Goal: Information Seeking & Learning: Understand process/instructions

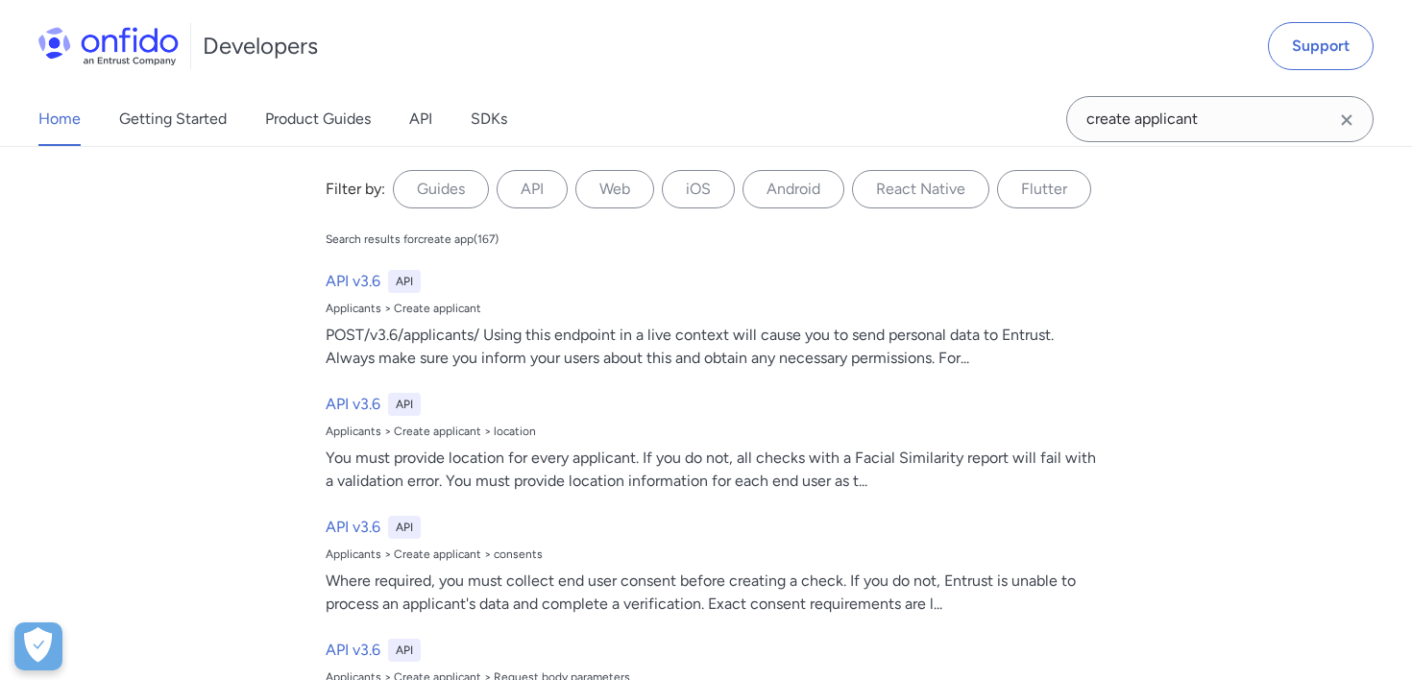
type input "create applicant"
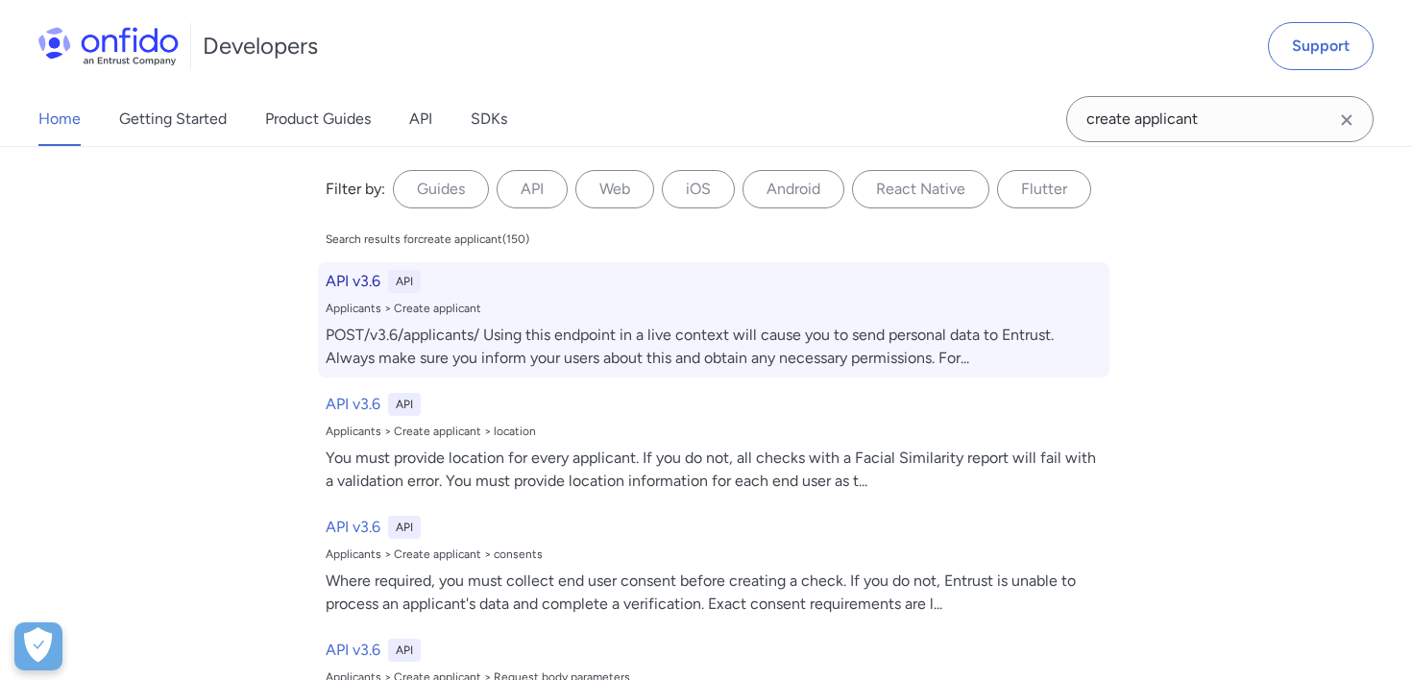
click at [647, 322] on div "API v3.6 API Applicants > Create applicant POST/v3.6/applicants/ Using this end…" at bounding box center [713, 319] width 791 height 115
select select "http"
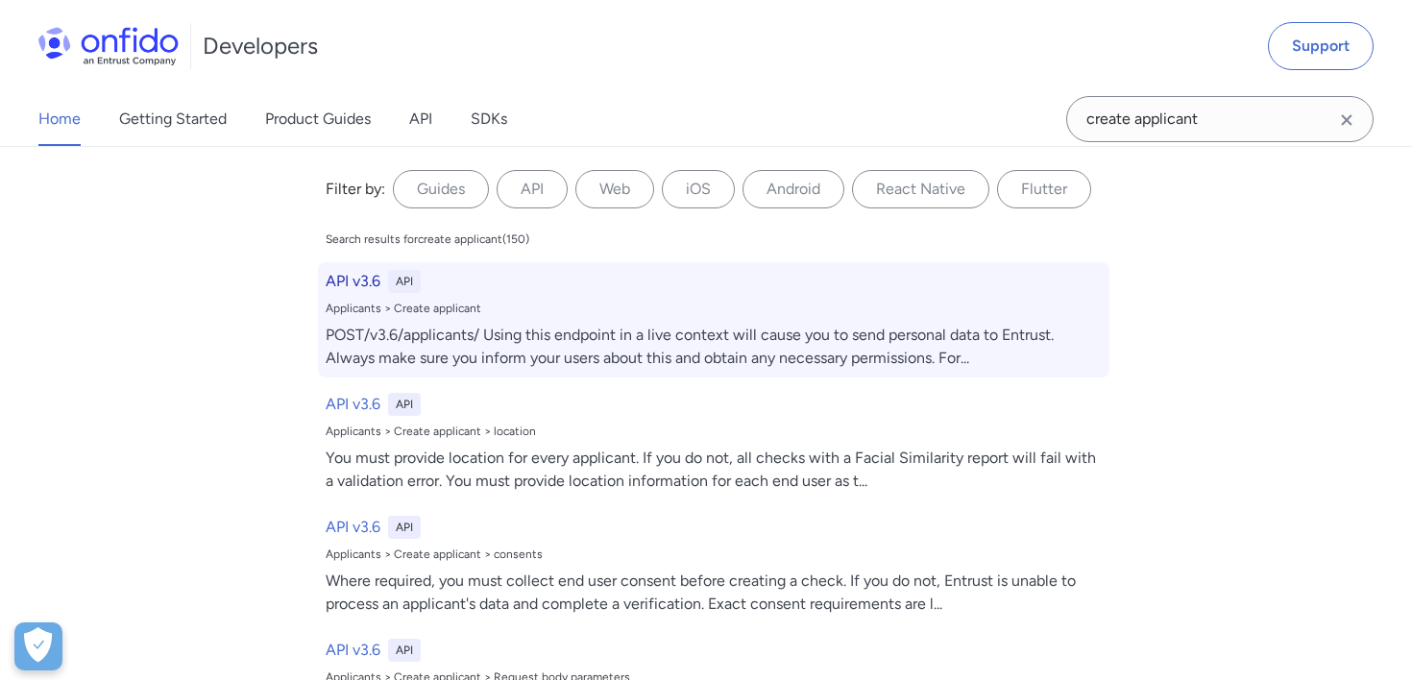
select select "http"
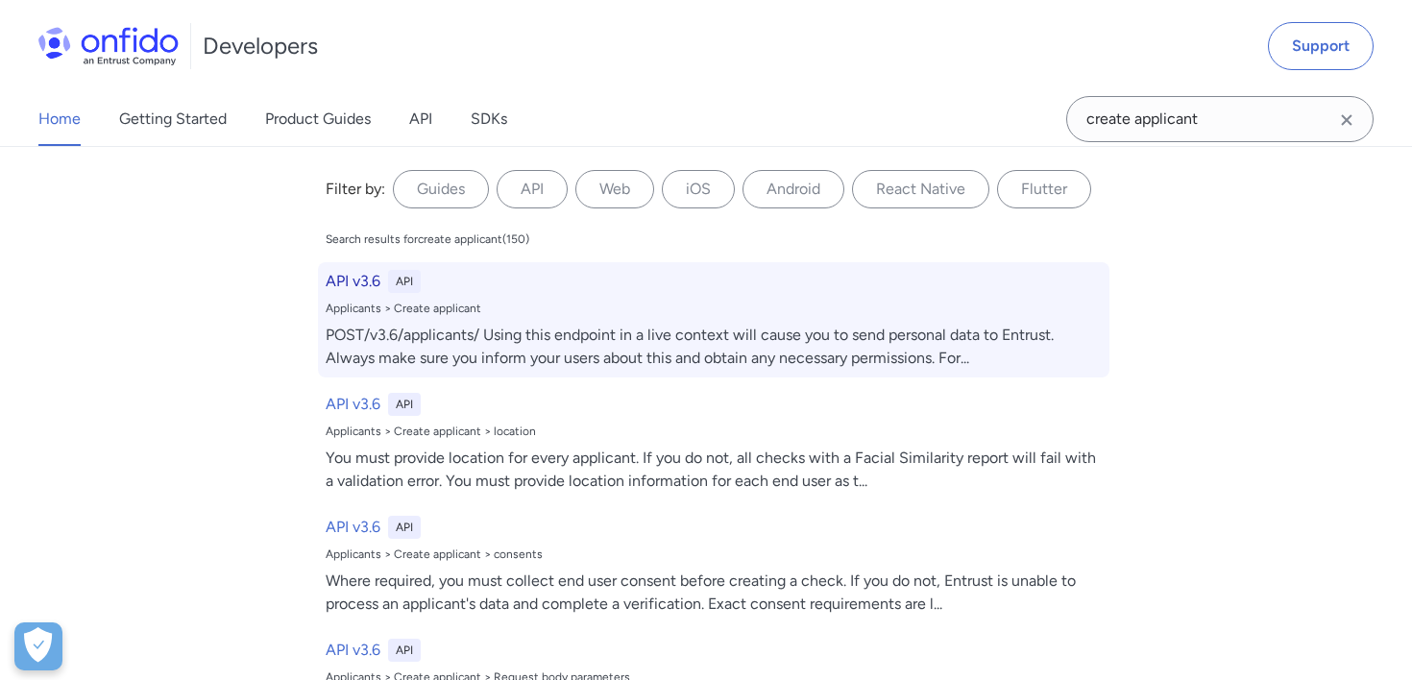
select select "http"
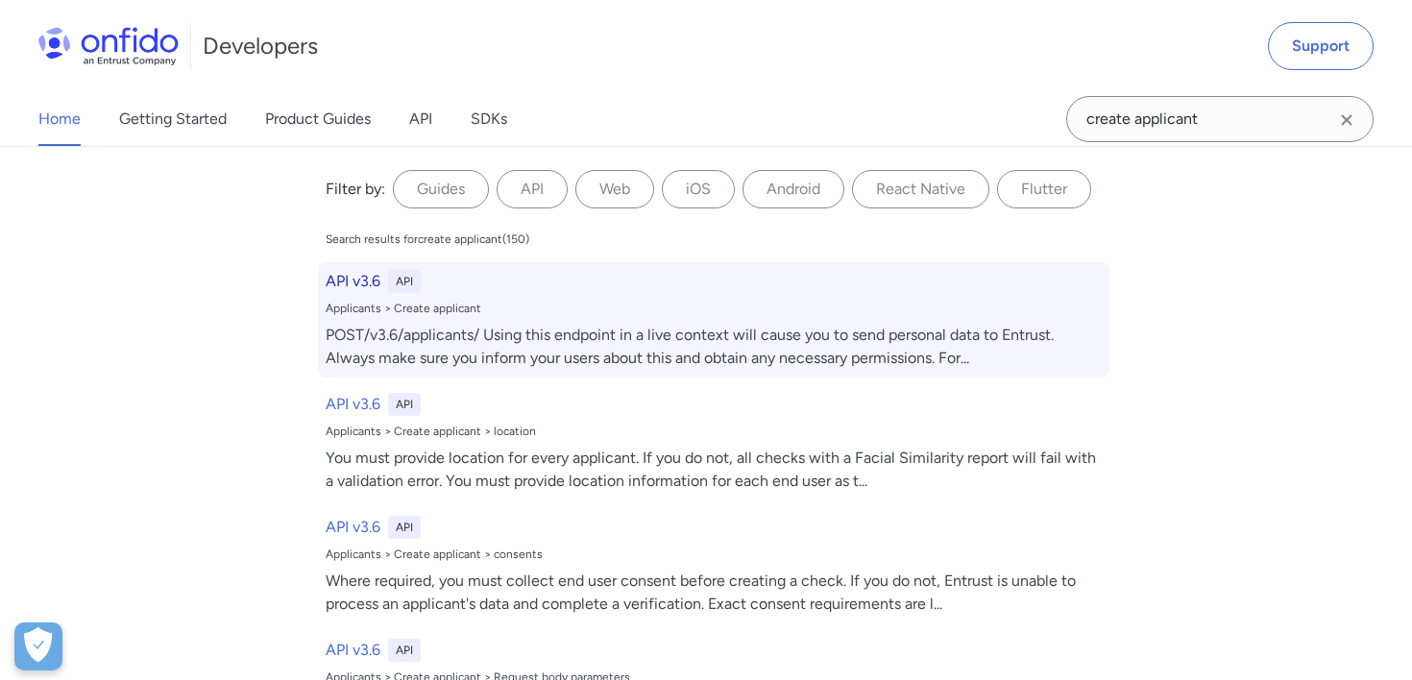
select select "http"
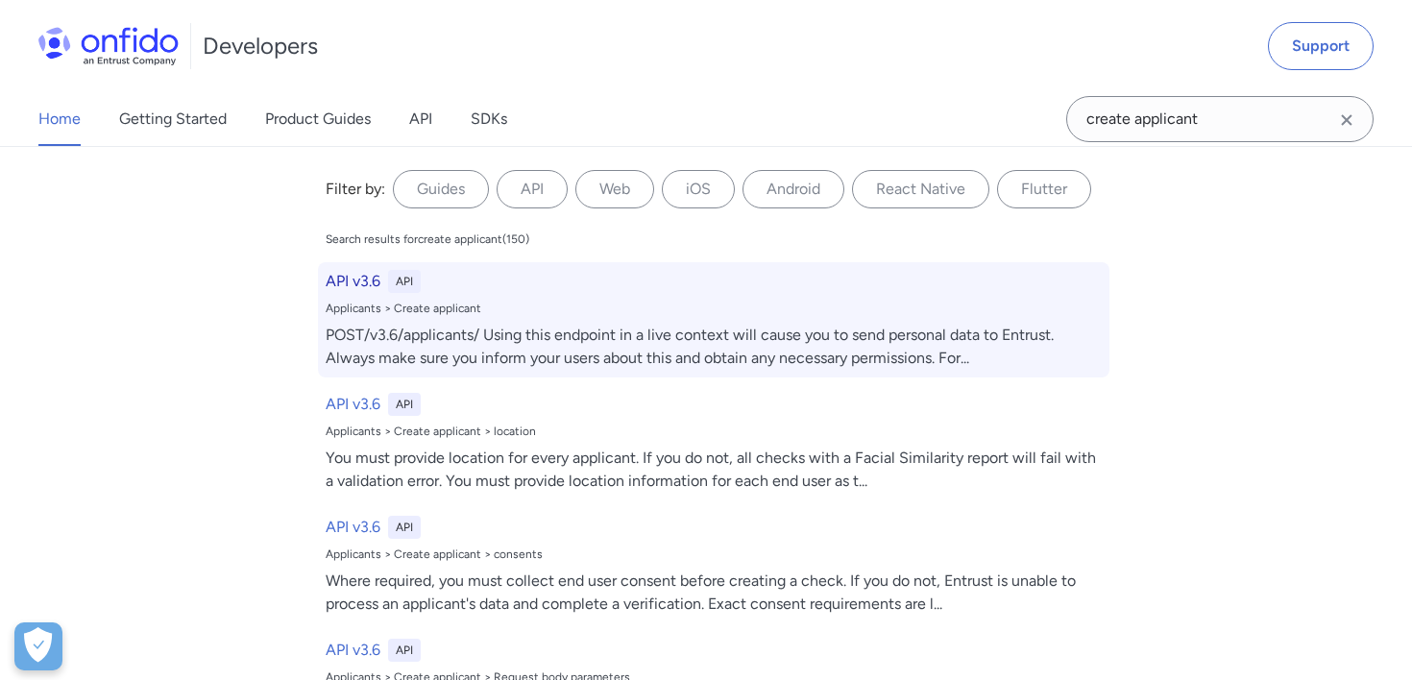
select select "http"
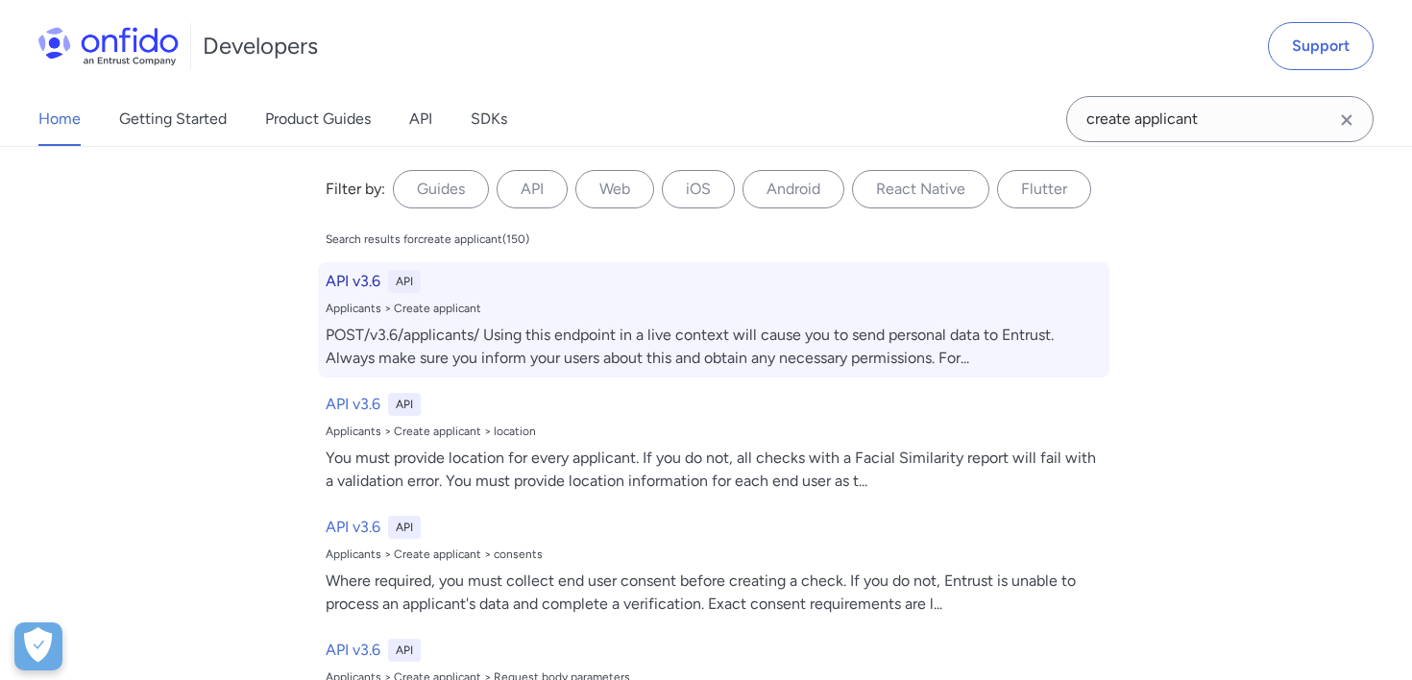
select select "http"
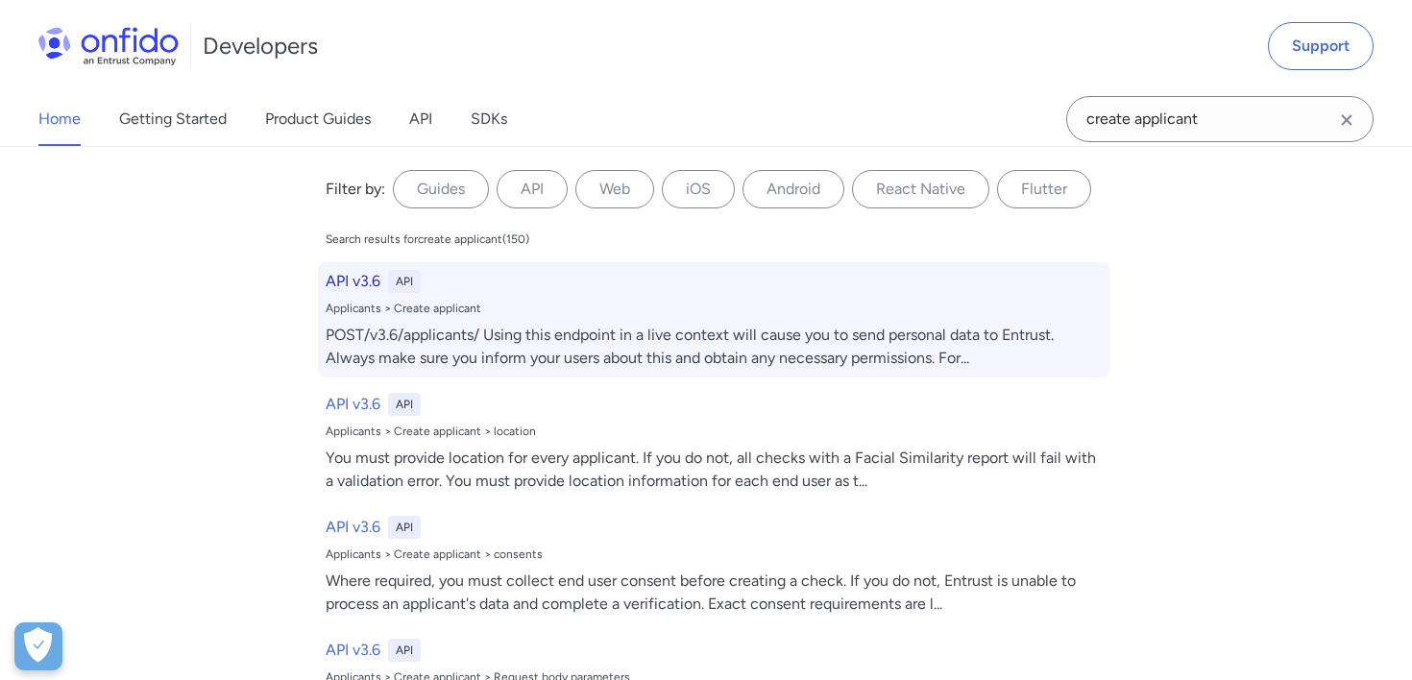
select select "http"
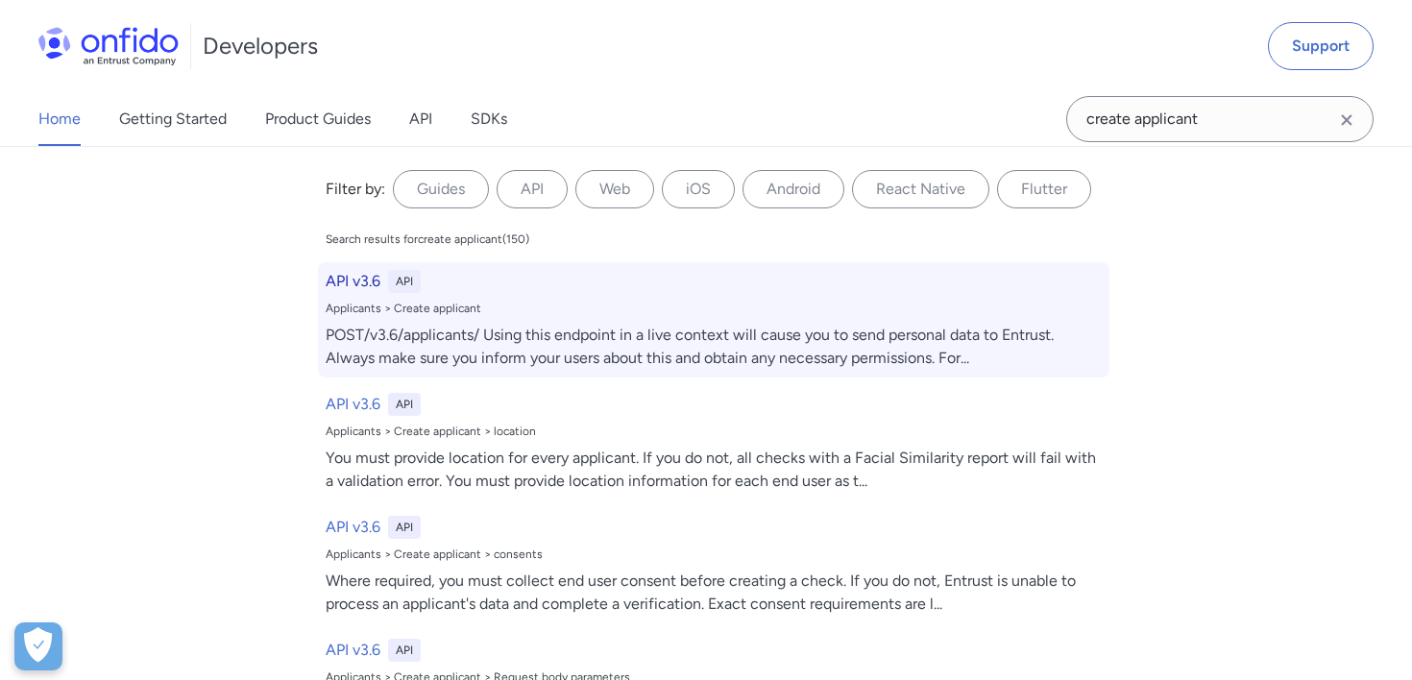
select select "http"
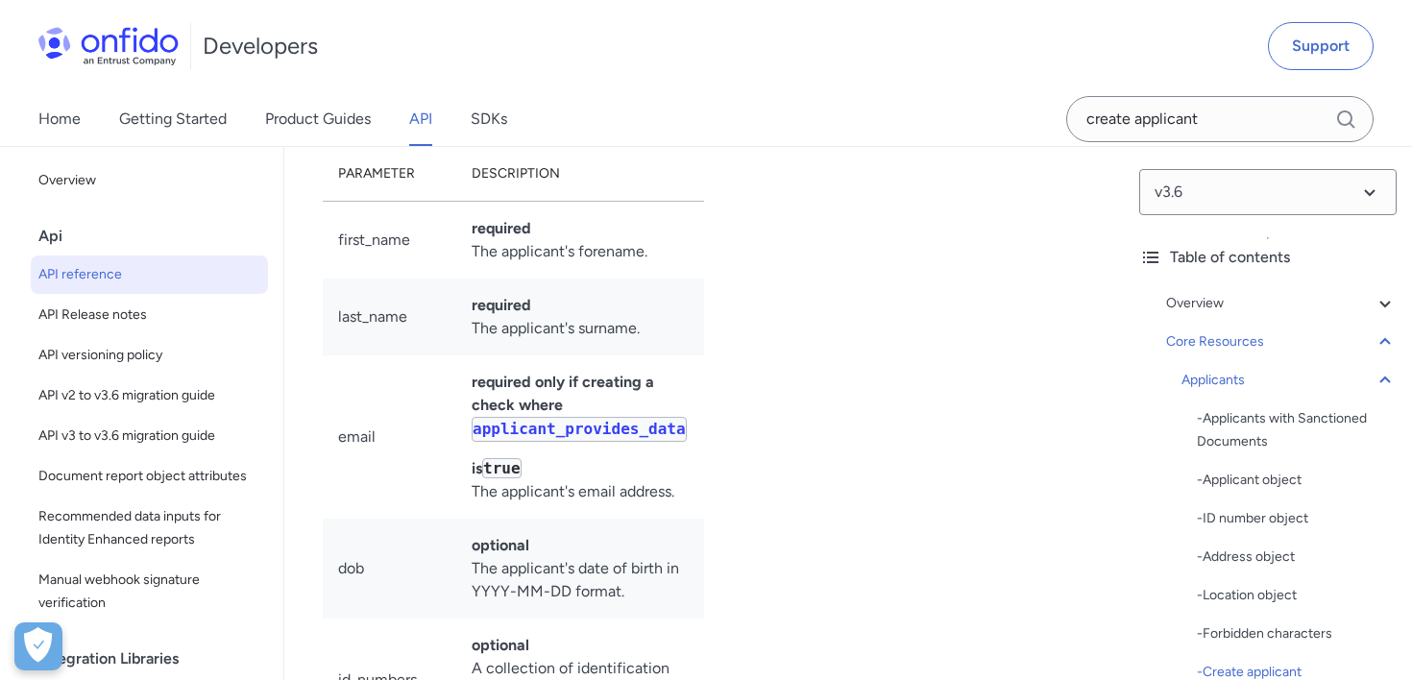
scroll to position [27108, 0]
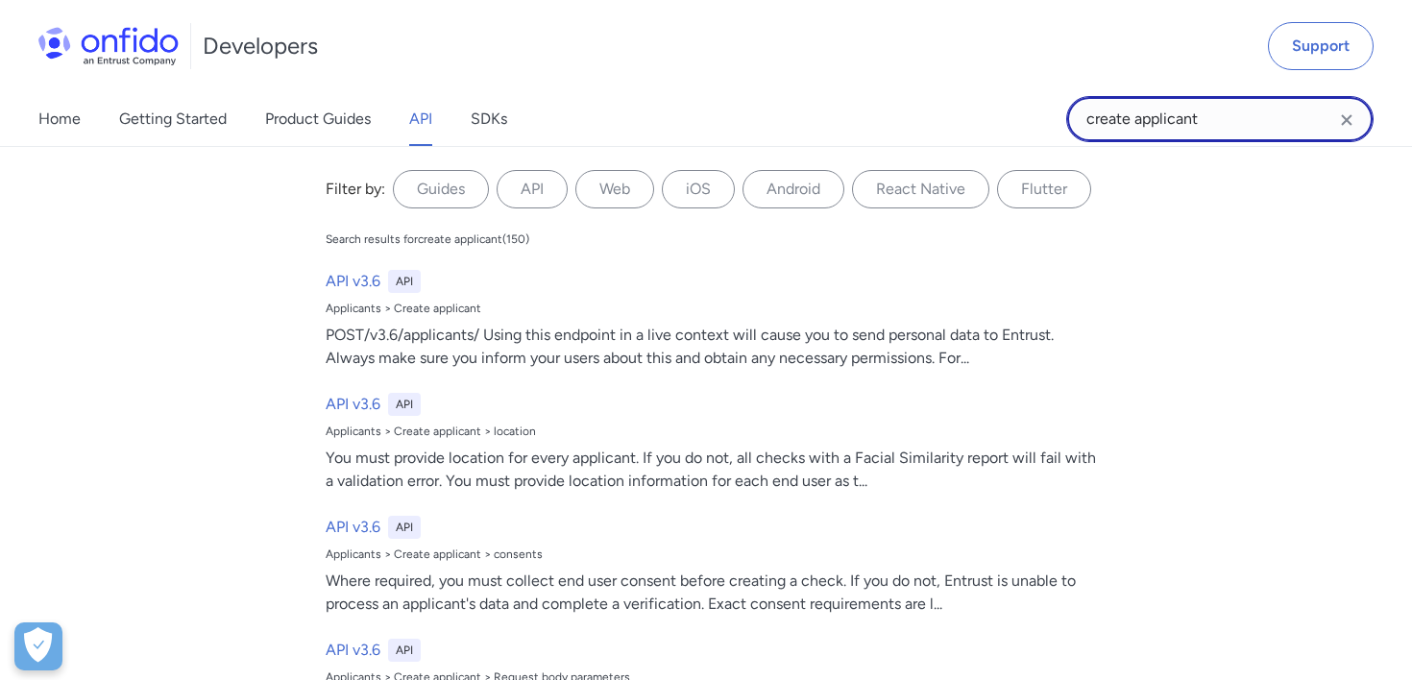
drag, startPoint x: 1204, startPoint y: 118, endPoint x: 1134, endPoint y: 116, distance: 70.1
click at [1134, 116] on input "create applicant" at bounding box center [1219, 119] width 307 height 46
type input "create workf"
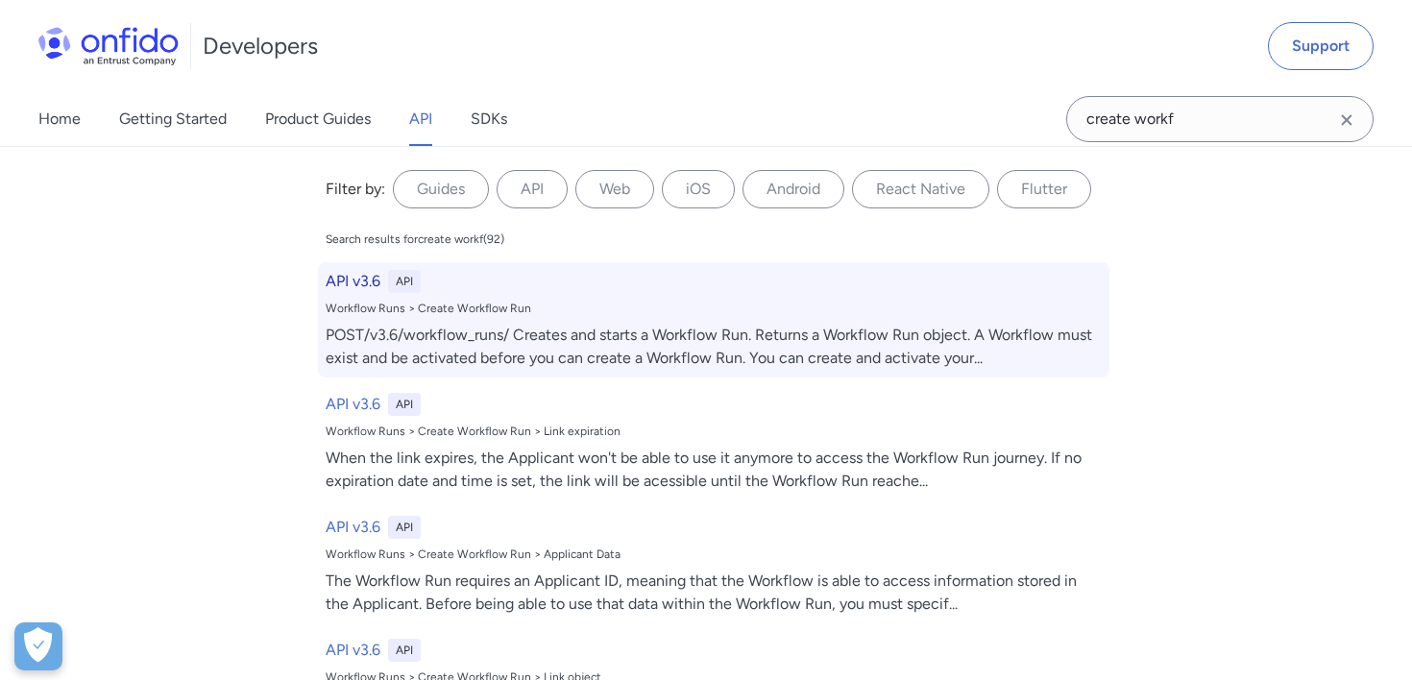
click at [673, 348] on div "POST/v3.6/workflow_runs/ Creates and starts a Workflow Run. Returns a Workflow …" at bounding box center [714, 347] width 776 height 46
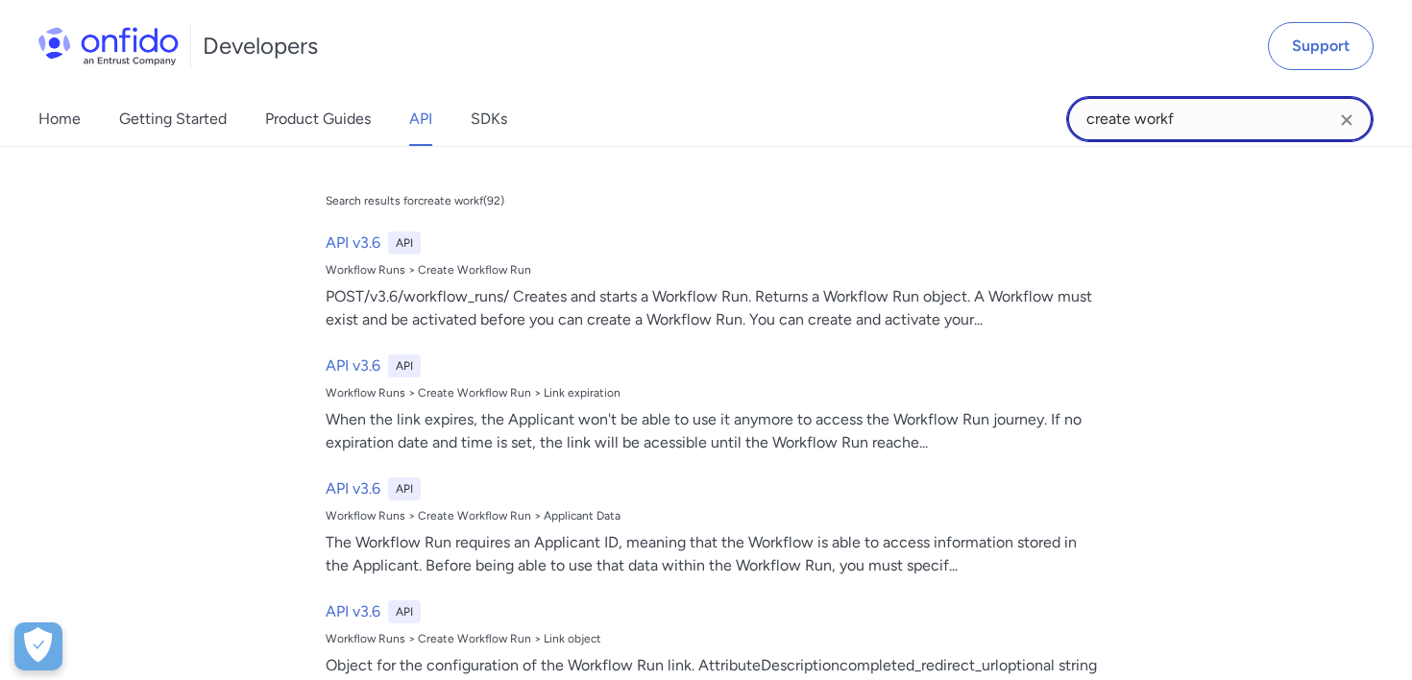
drag, startPoint x: 1205, startPoint y: 124, endPoint x: 811, endPoint y: 124, distance: 393.7
click at [811, 124] on div "Home Getting Started Product Guides API SDKs create workf create workf Search r…" at bounding box center [706, 119] width 1412 height 54
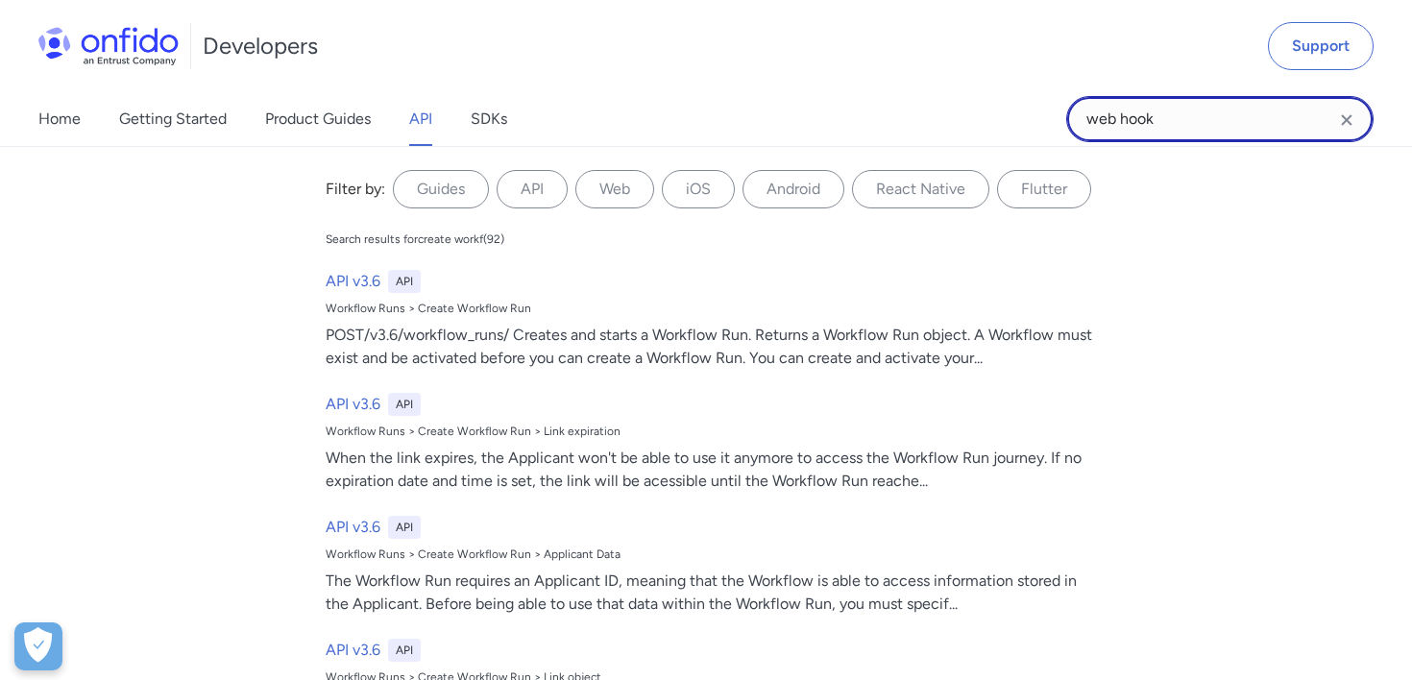
type input "web hook"
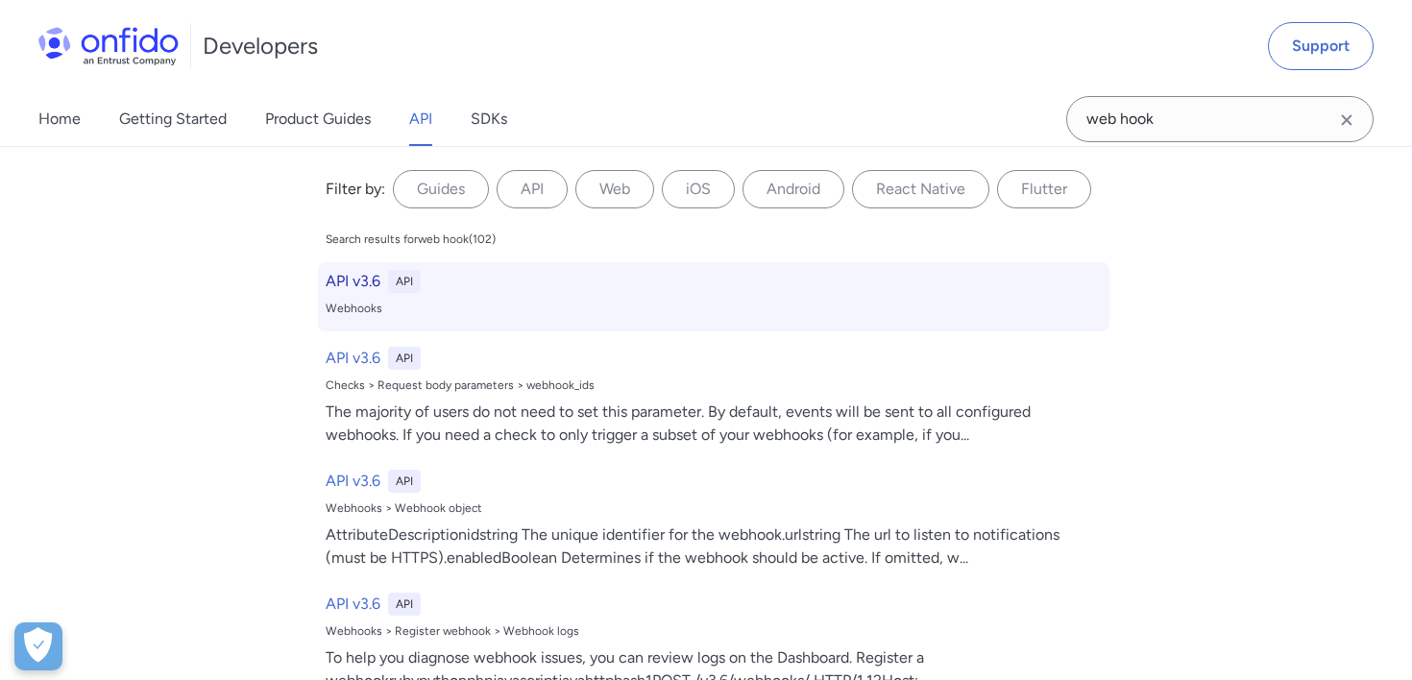
click at [580, 293] on div "API v3.6 API Webhooks" at bounding box center [713, 296] width 791 height 69
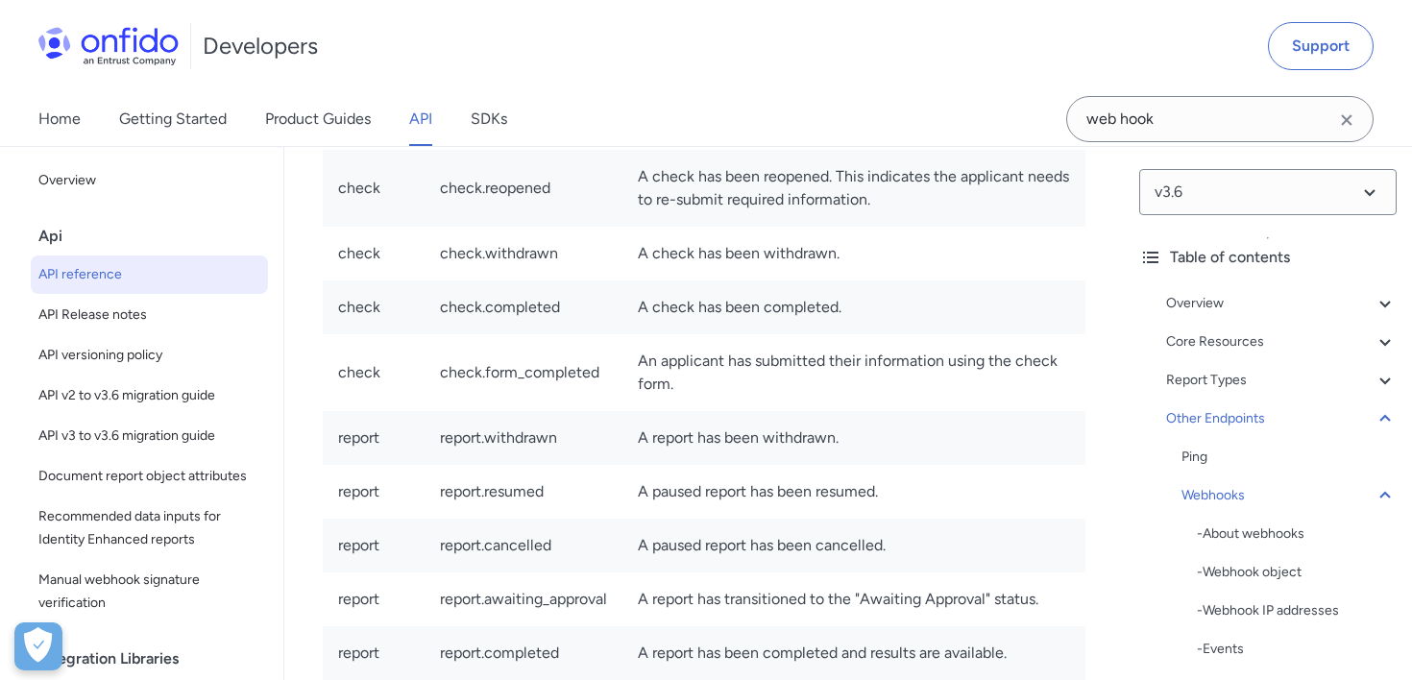
scroll to position [175082, 0]
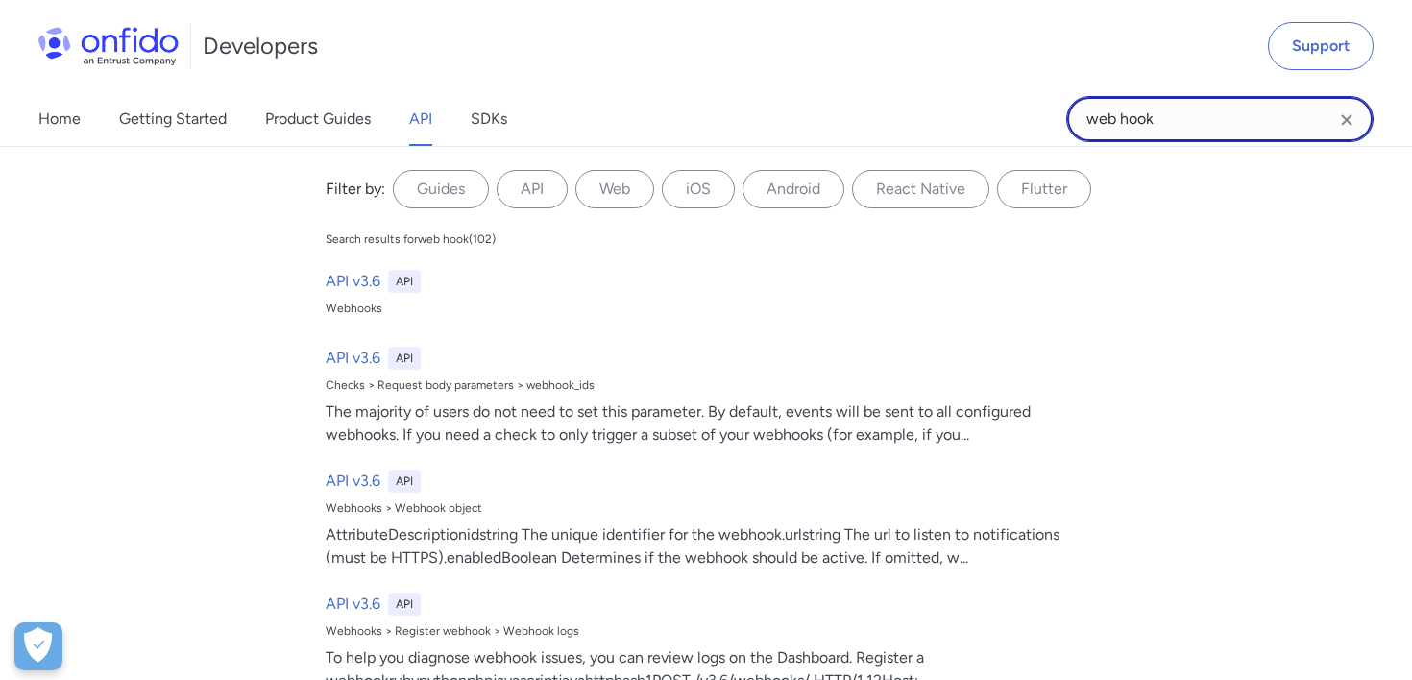
drag, startPoint x: 1189, startPoint y: 123, endPoint x: 886, endPoint y: 123, distance: 302.5
click at [886, 123] on div "Home Getting Started Product Guides API SDKs web hook web hook Filter by: Guide…" at bounding box center [706, 119] width 1412 height 54
type input "Smart capture link"
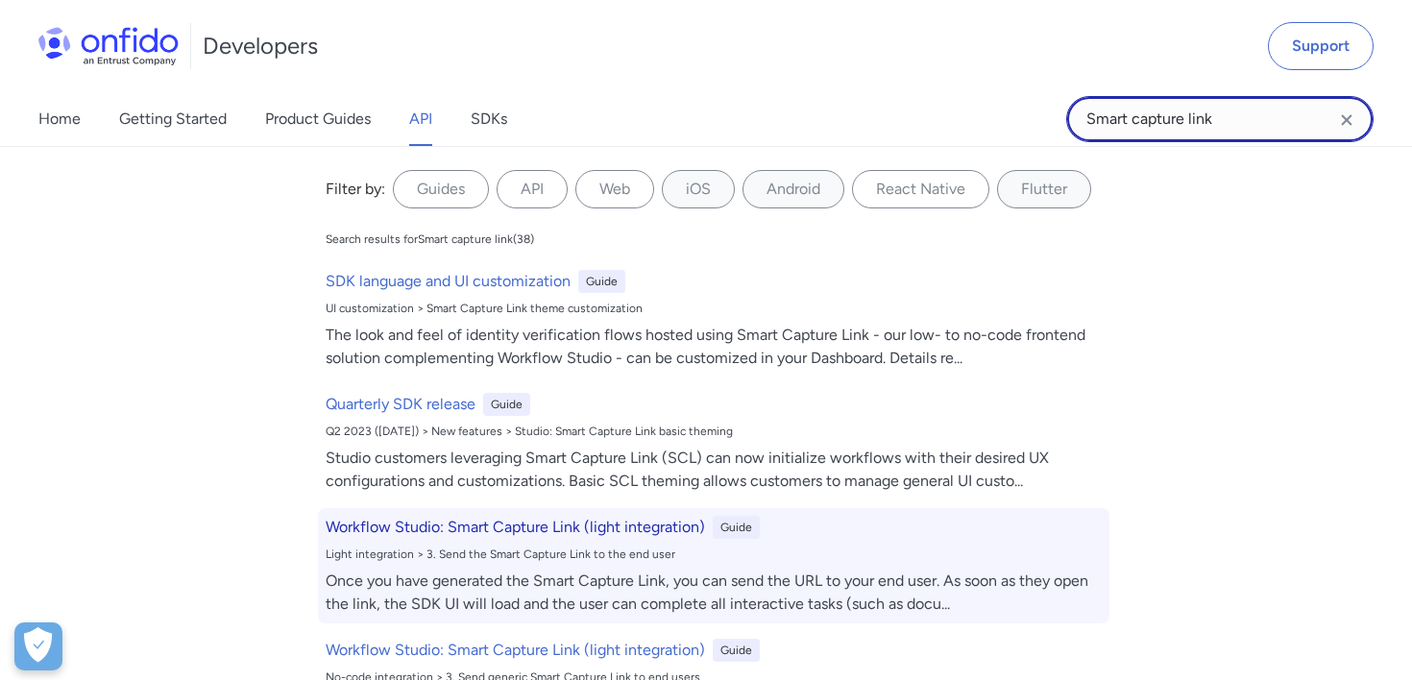
scroll to position [6, 0]
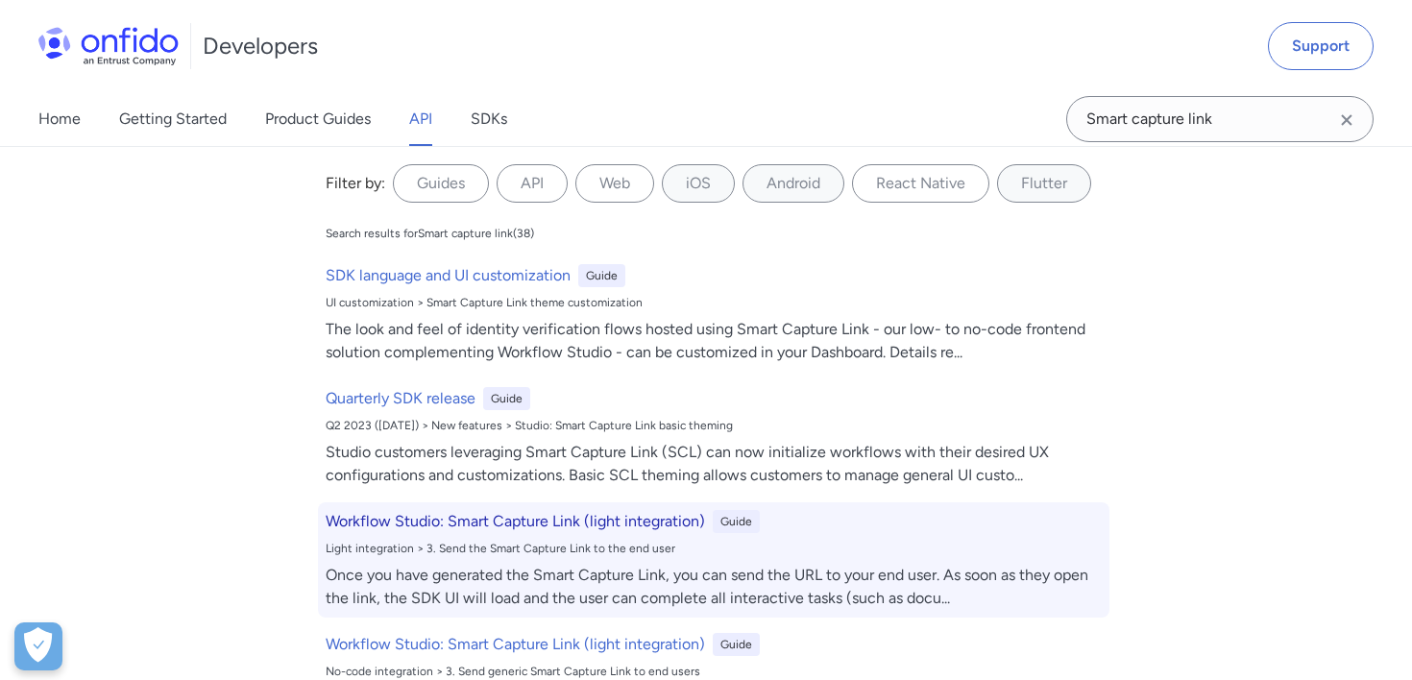
click at [541, 542] on div "Light integration > 3. Send the Smart Capture Link to the end user" at bounding box center [714, 548] width 776 height 15
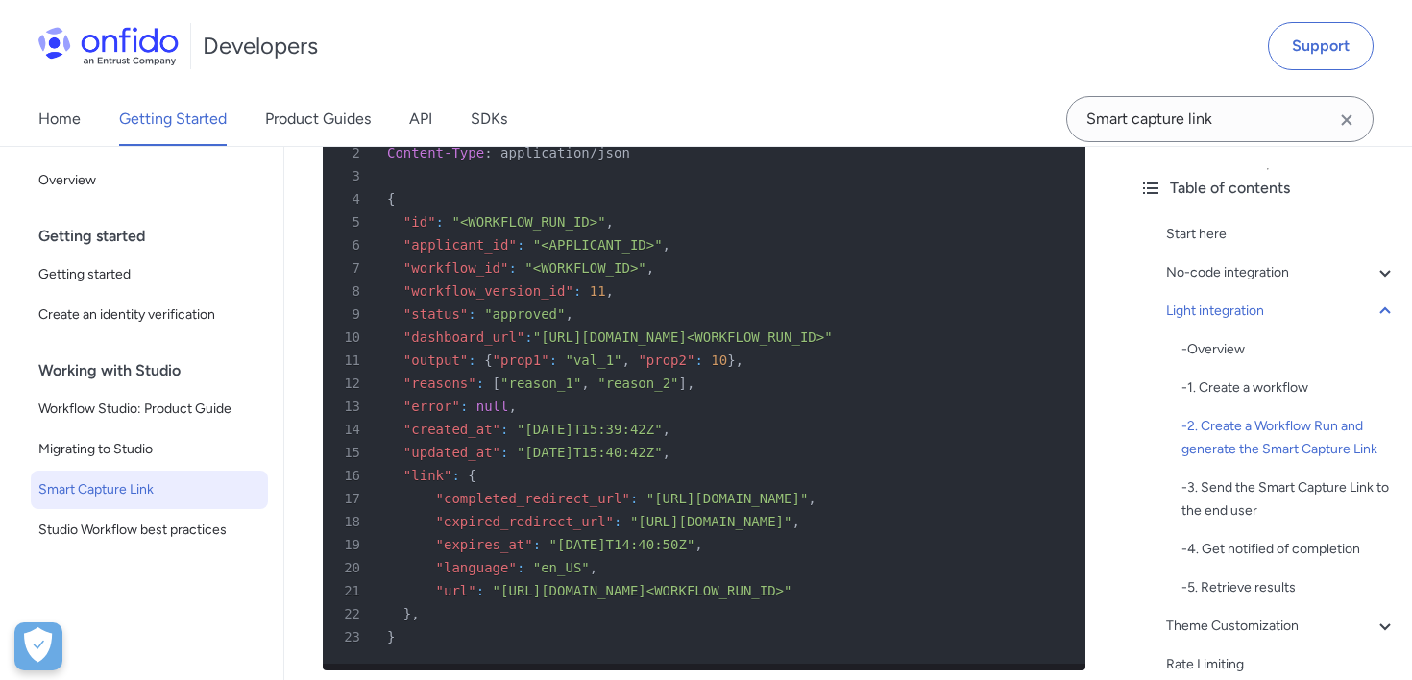
scroll to position [3792, 0]
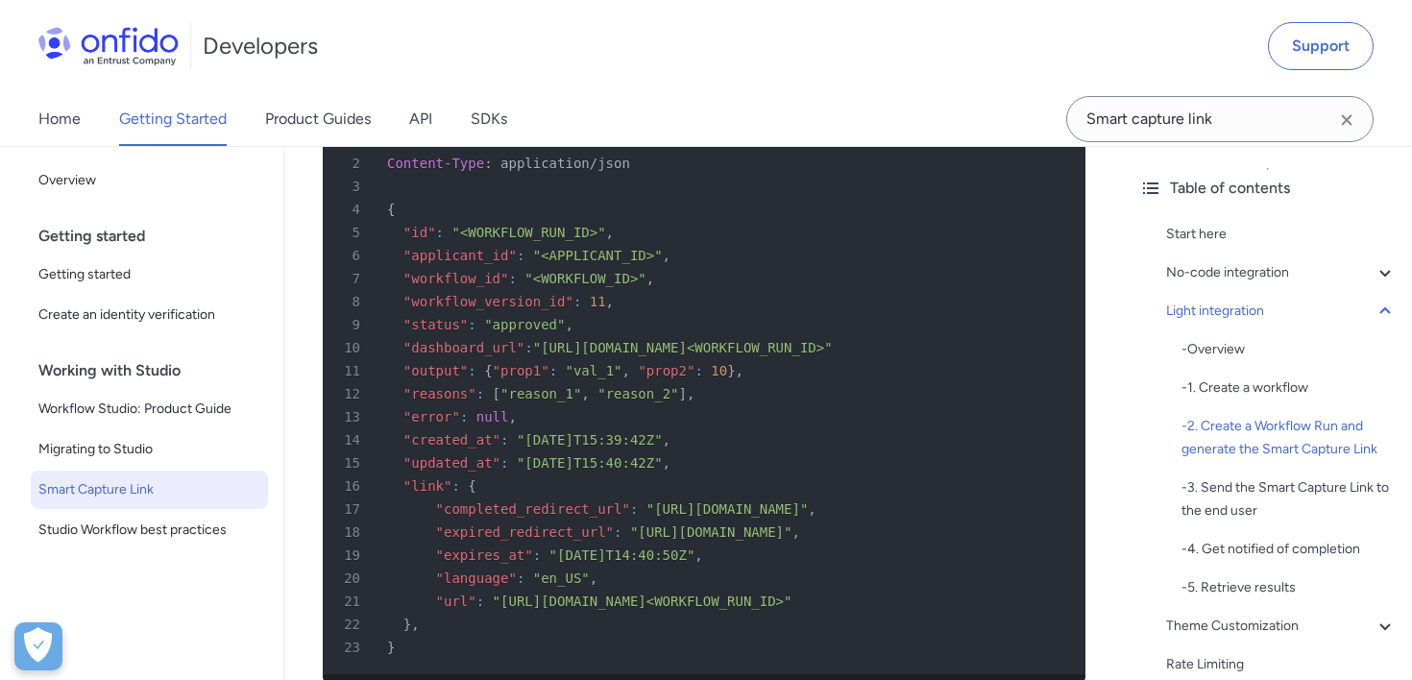
click at [146, 495] on span "Smart Capture Link" at bounding box center [149, 489] width 222 height 23
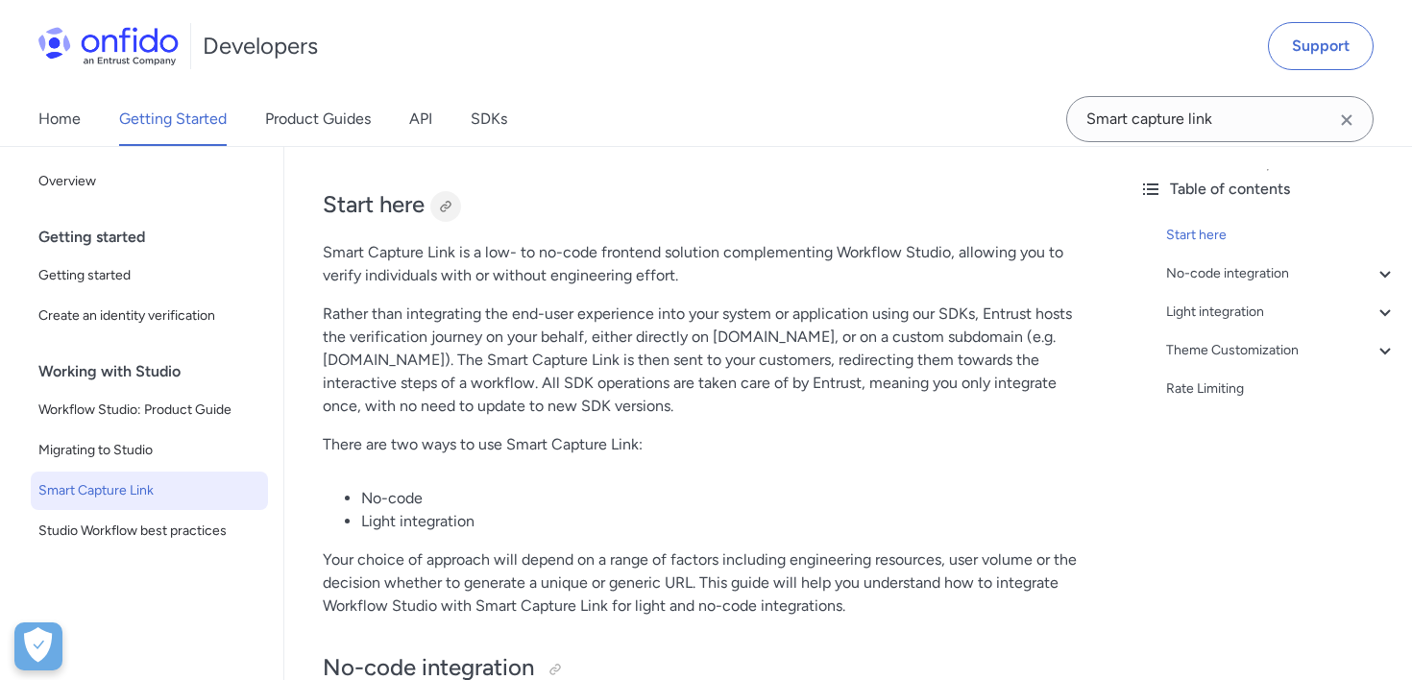
click at [448, 201] on div at bounding box center [445, 206] width 15 height 15
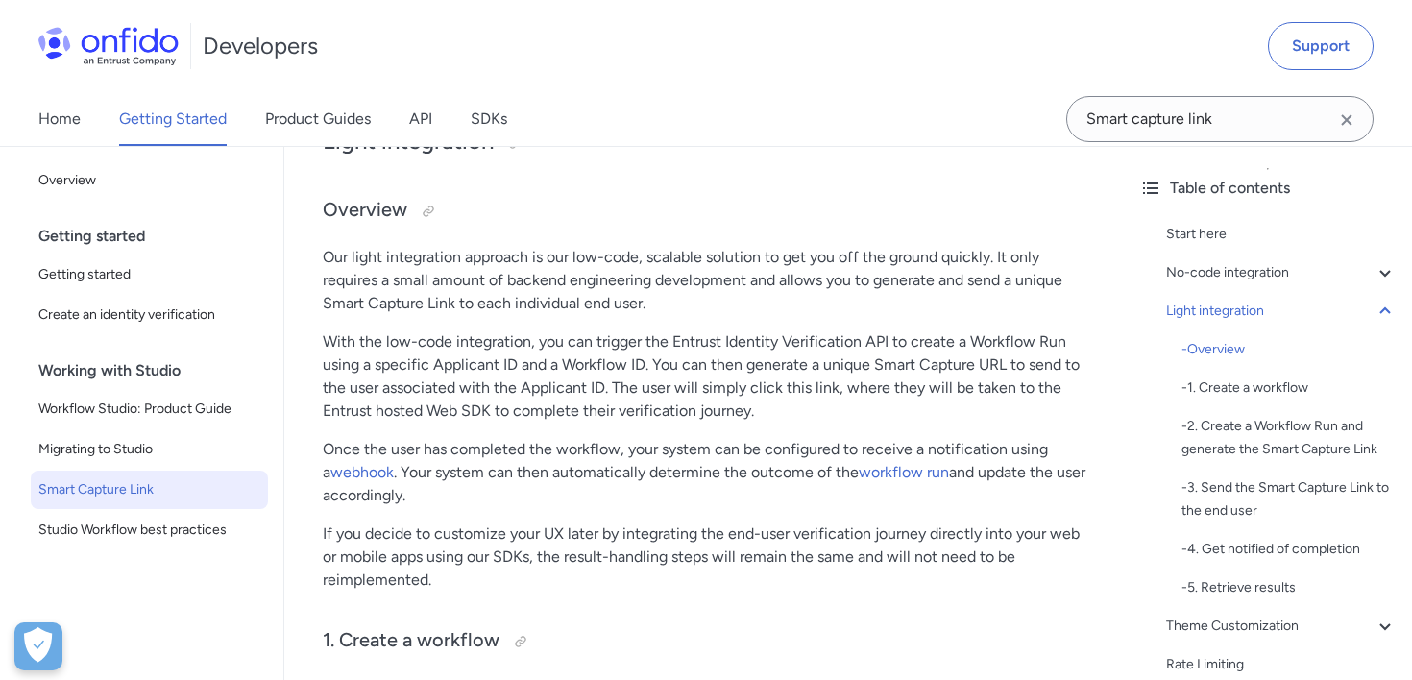
scroll to position [2132, 0]
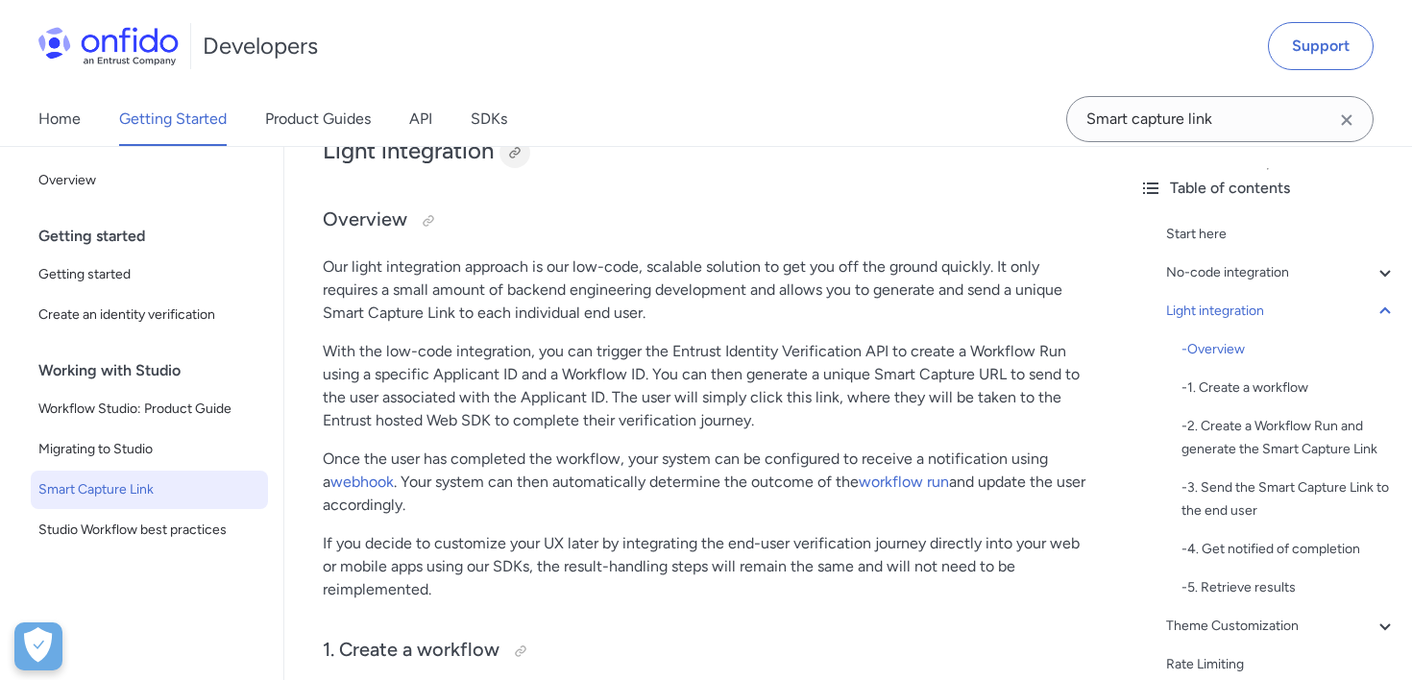
click at [517, 160] on div at bounding box center [514, 152] width 15 height 15
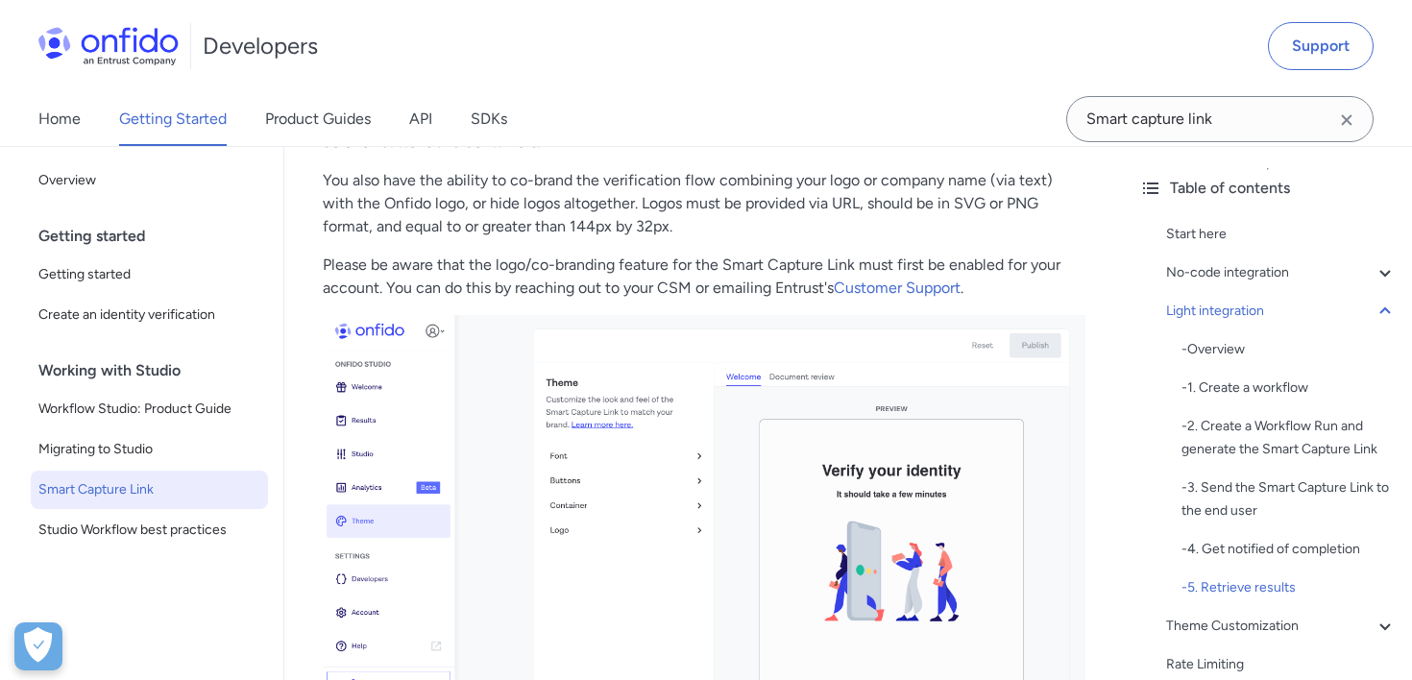
scroll to position [5898, 0]
